Goal: Information Seeking & Learning: Check status

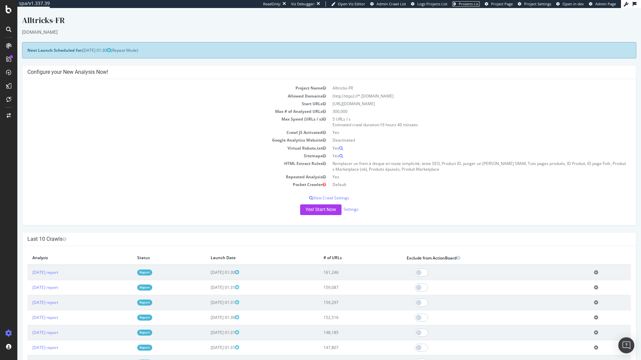
click at [478, 4] on span "Projects List" at bounding box center [469, 3] width 21 height 5
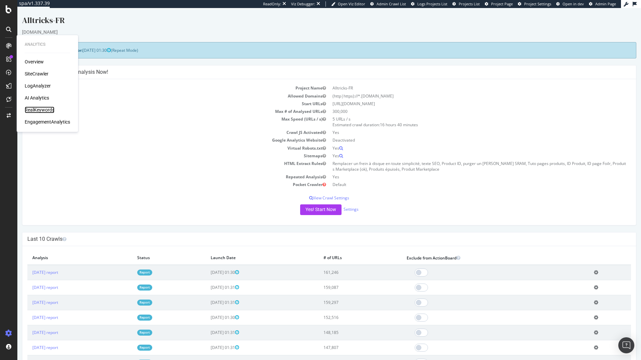
click at [35, 110] on div "RealKeywords" at bounding box center [40, 109] width 30 height 7
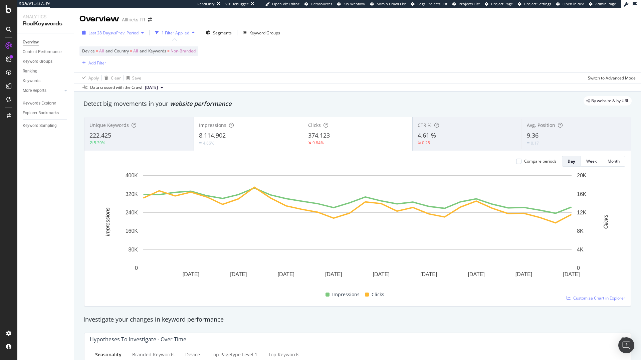
click at [101, 35] on span "Last 28 Days" at bounding box center [100, 33] width 24 height 6
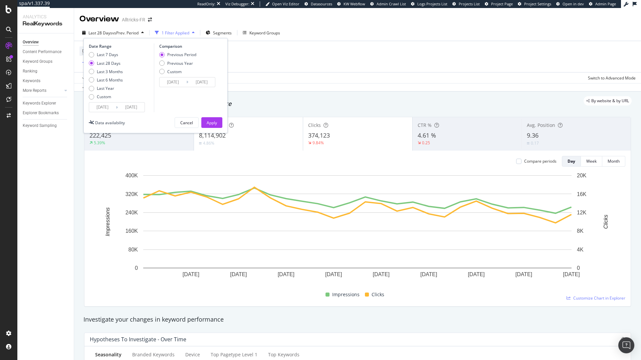
click at [101, 35] on span "Last 28 Days" at bounding box center [100, 33] width 24 height 6
